Goal: Task Accomplishment & Management: Manage account settings

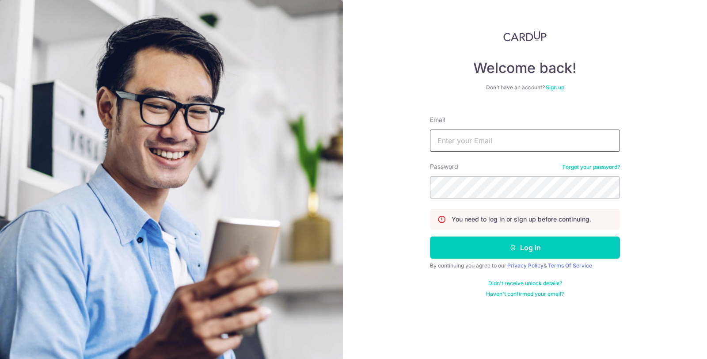
click at [567, 137] on input "Email" at bounding box center [525, 141] width 190 height 22
type input "[EMAIL_ADDRESS][DOMAIN_NAME]"
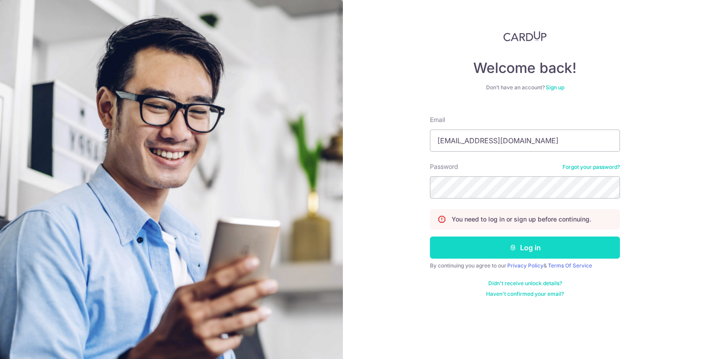
click at [449, 246] on button "Log in" at bounding box center [525, 248] width 190 height 22
